Goal: Task Accomplishment & Management: Use online tool/utility

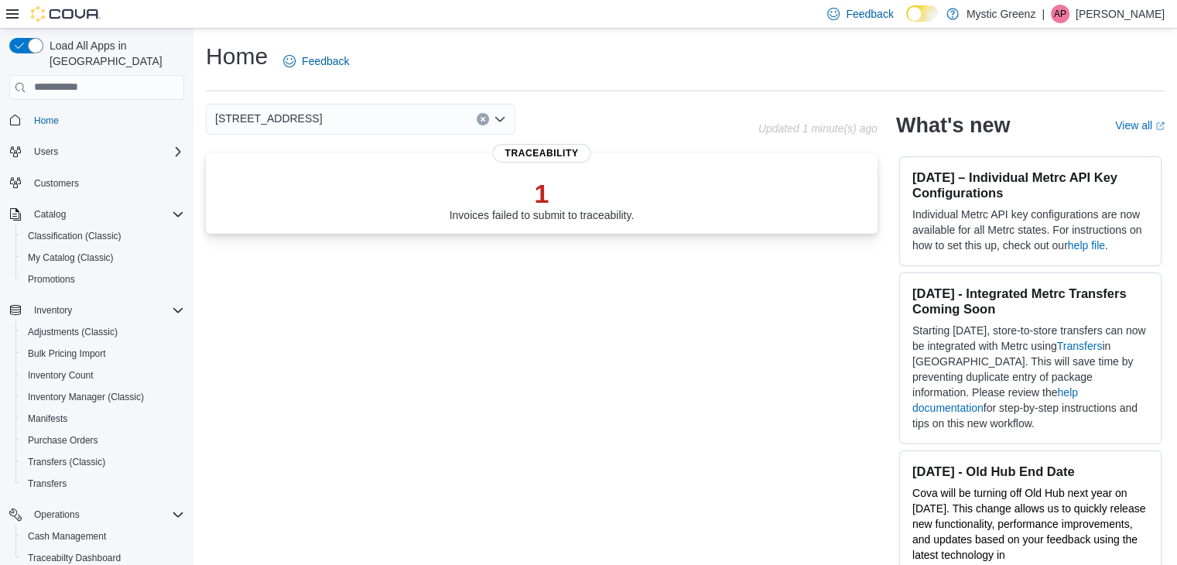
click at [557, 190] on p "1" at bounding box center [541, 193] width 185 height 31
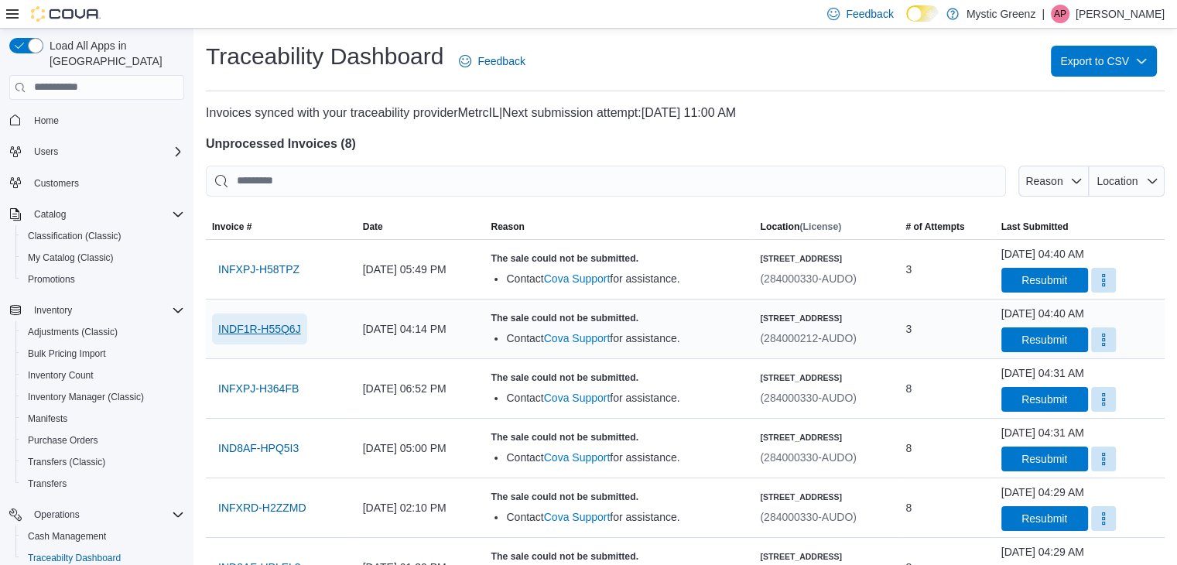
click at [294, 328] on span "INDF1R-H55Q6J" at bounding box center [259, 328] width 83 height 15
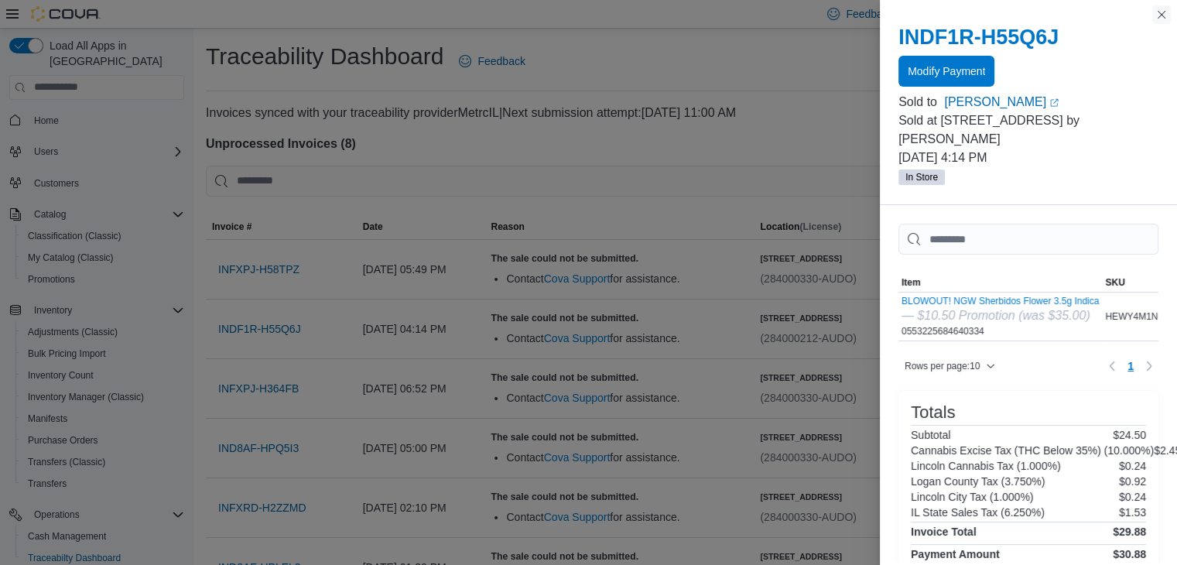
click at [1159, 15] on button "Close this dialog" at bounding box center [1161, 14] width 19 height 19
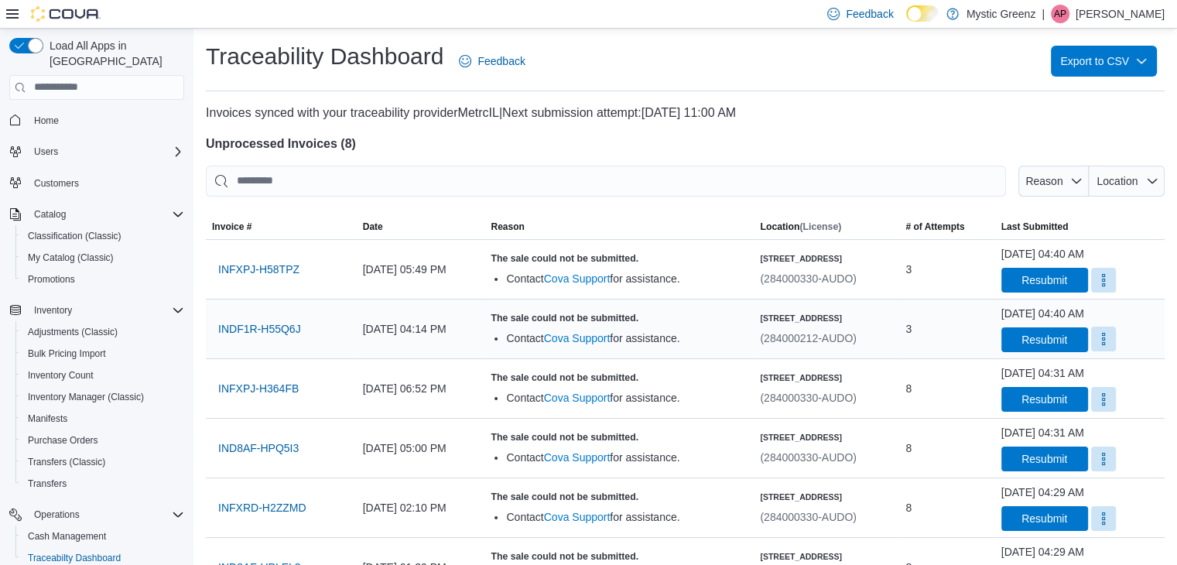
click at [1112, 337] on button "More" at bounding box center [1103, 338] width 25 height 25
click at [1111, 375] on span "Mark as Resolved" at bounding box center [1108, 377] width 87 height 15
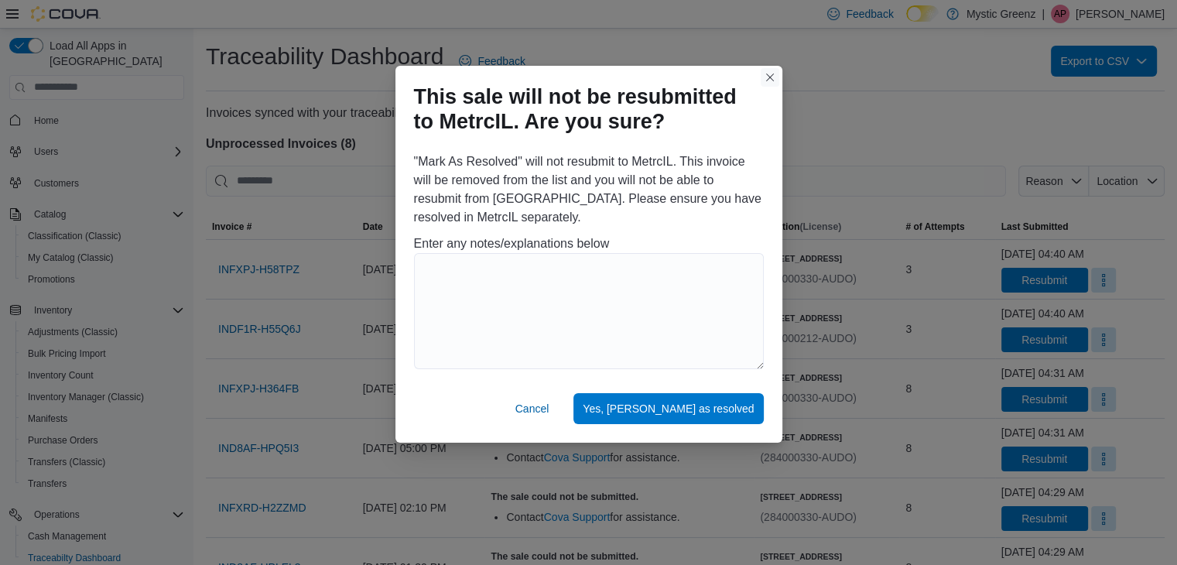
click at [770, 73] on button "Closes this modal window" at bounding box center [769, 77] width 19 height 19
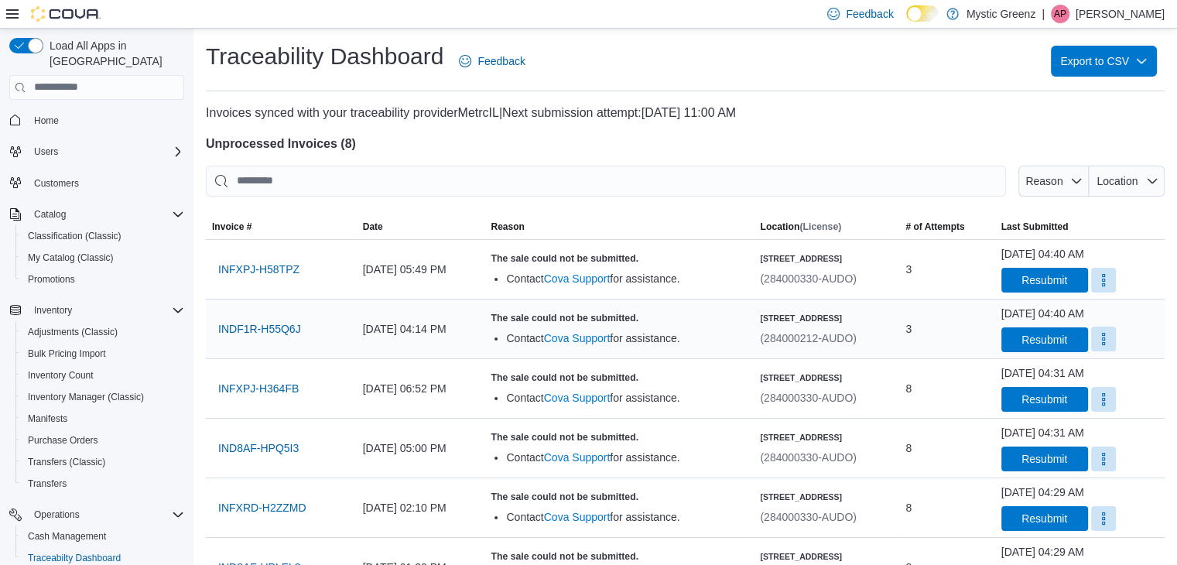
click at [1109, 333] on button "More" at bounding box center [1103, 338] width 25 height 25
click at [1108, 378] on span "Mark as Resolved" at bounding box center [1108, 377] width 87 height 15
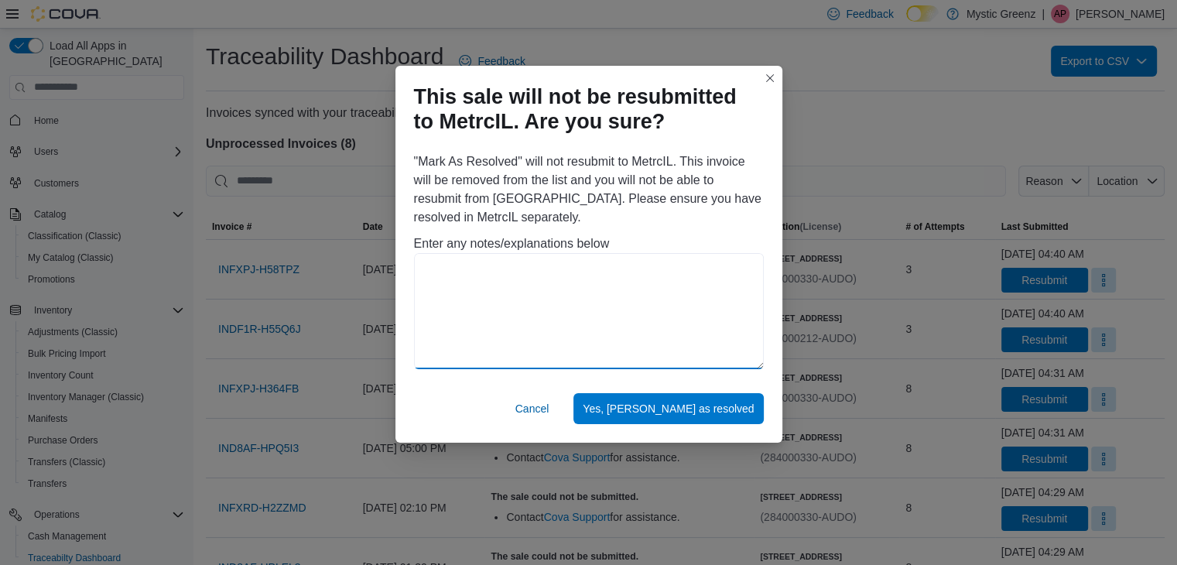
click at [568, 283] on textarea at bounding box center [589, 311] width 350 height 116
type textarea "**********"
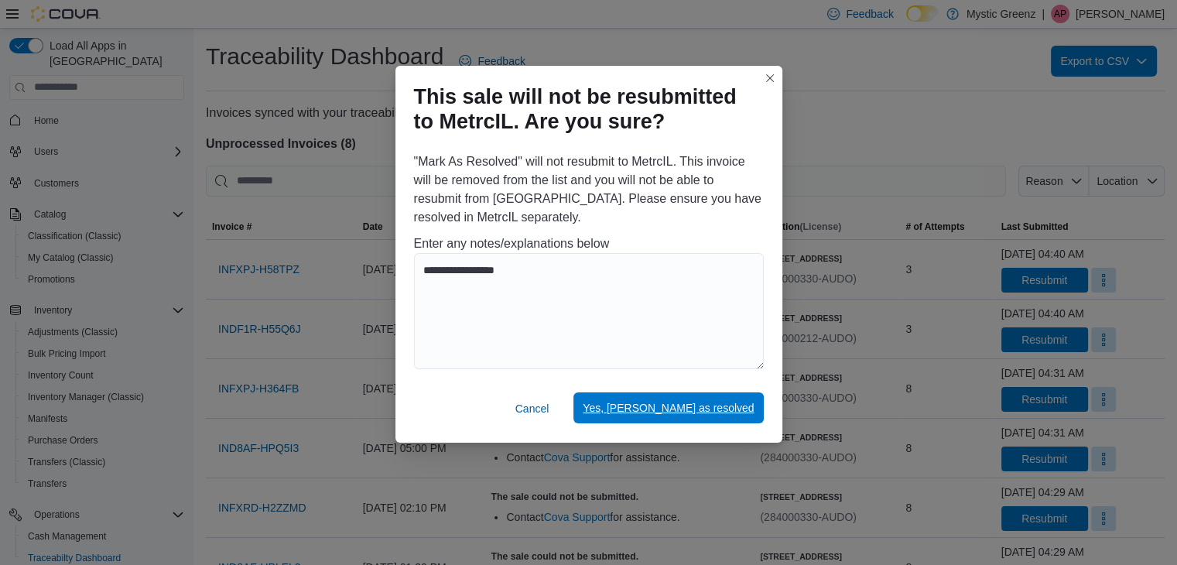
click at [690, 412] on span "Yes, mark as resolved" at bounding box center [668, 407] width 171 height 15
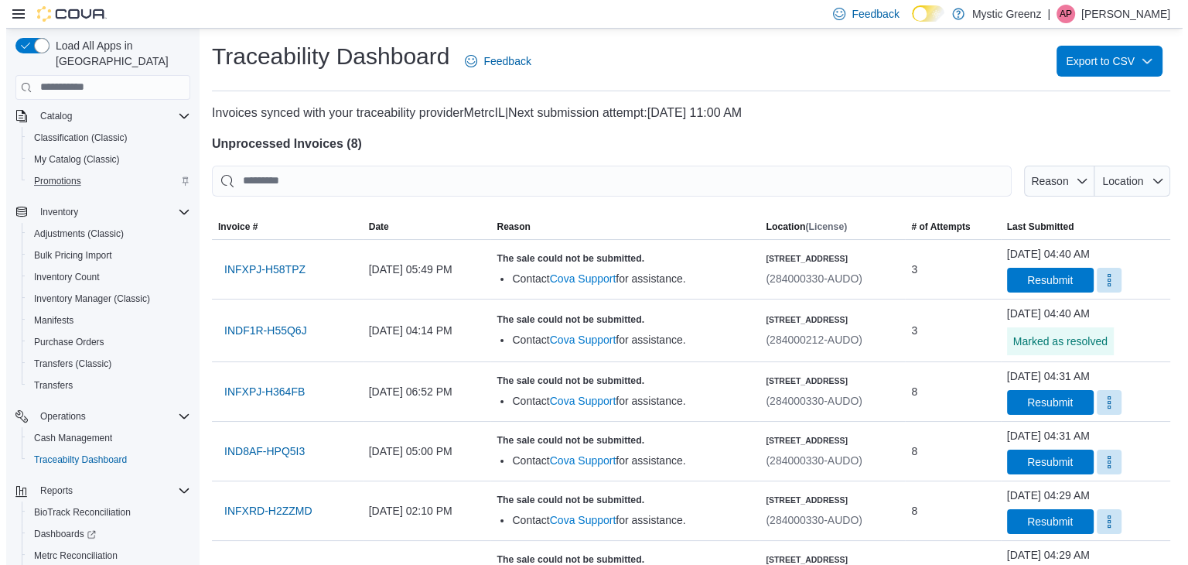
scroll to position [152, 0]
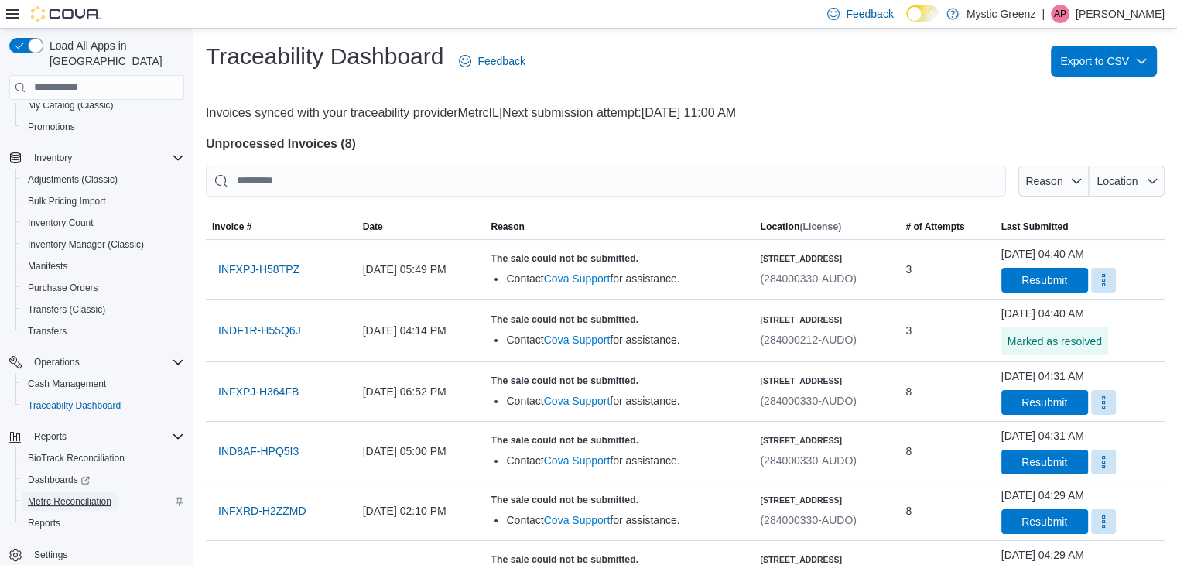
click at [82, 495] on span "Metrc Reconciliation" at bounding box center [70, 501] width 84 height 12
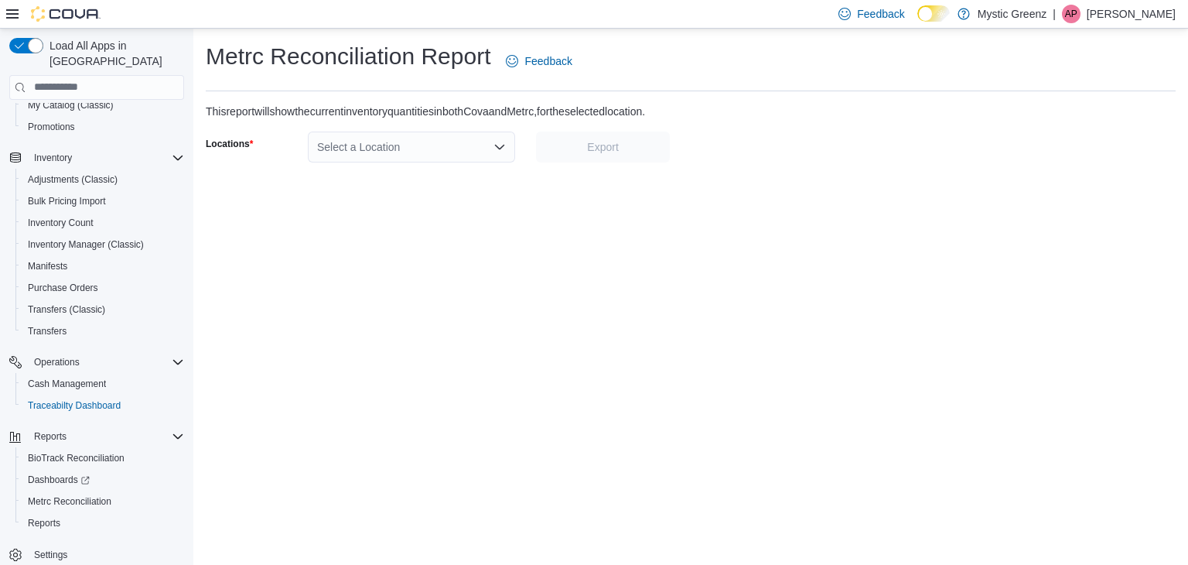
click at [493, 152] on div "Select a Location" at bounding box center [411, 147] width 207 height 31
click at [497, 149] on icon "Open list of options" at bounding box center [500, 147] width 12 height 12
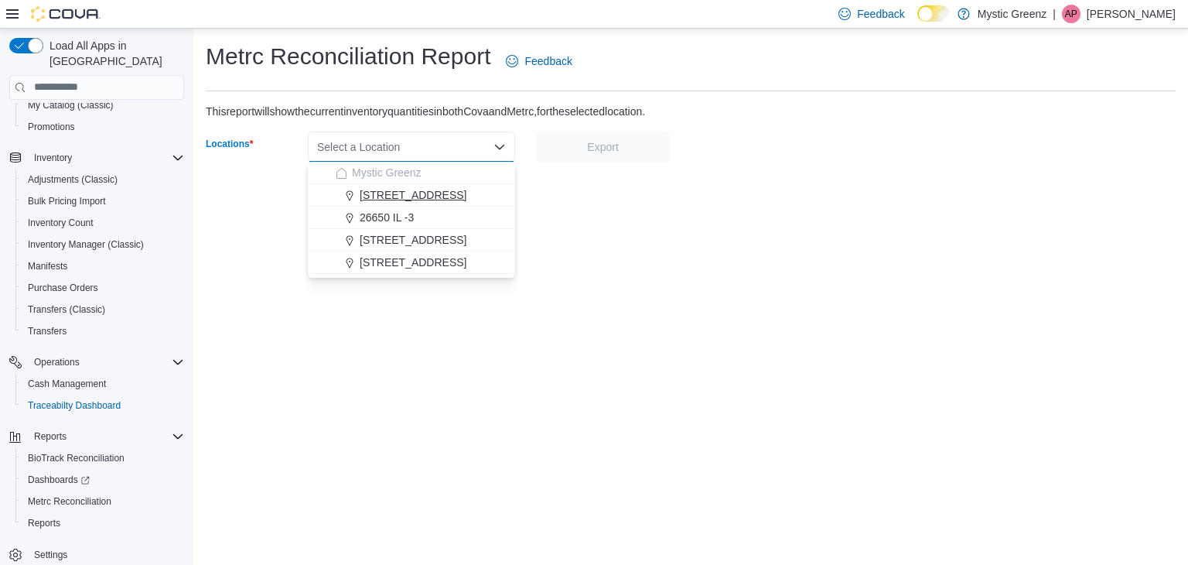
click at [425, 191] on span "1120 Woodlawn Rd" at bounding box center [413, 194] width 107 height 15
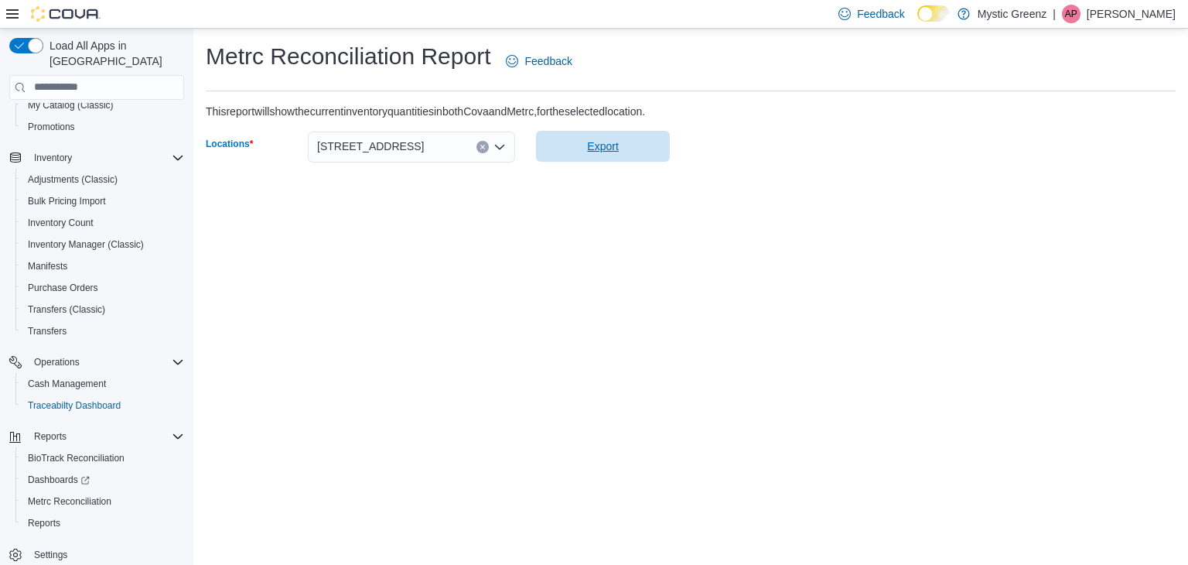
click at [601, 160] on span "Export" at bounding box center [602, 146] width 115 height 31
